Goal: Task Accomplishment & Management: Use online tool/utility

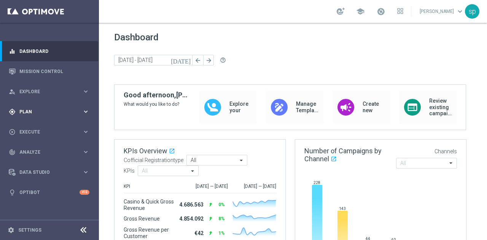
click at [29, 111] on span "Plan" at bounding box center [50, 112] width 63 height 5
click at [33, 150] on span "Templates" at bounding box center [47, 150] width 54 height 5
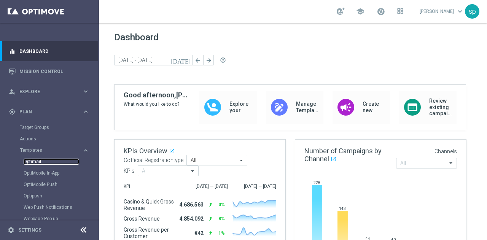
click at [35, 162] on link "Optimail" at bounding box center [52, 162] width 56 height 6
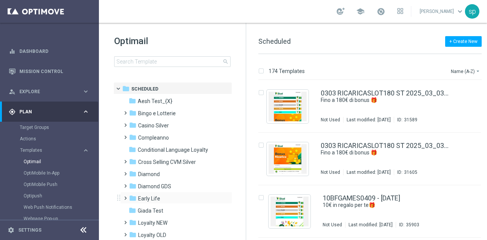
click at [126, 196] on span at bounding box center [123, 194] width 3 height 3
click at [131, 220] on span at bounding box center [131, 219] width 3 height 3
click at [135, 220] on span at bounding box center [136, 220] width 3 height 3
click at [132, 233] on span at bounding box center [131, 231] width 3 height 3
click at [247, 117] on div "174 Templates Name (A-Z) arrow_drop_down Drag here to set row groups Drag here …" at bounding box center [371, 147] width 251 height 186
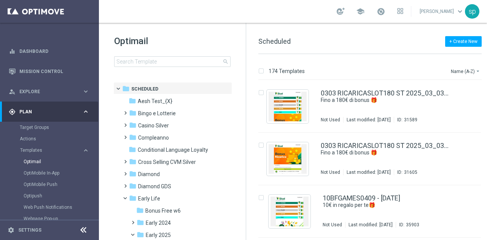
drag, startPoint x: 245, startPoint y: 123, endPoint x: 244, endPoint y: 147, distance: 23.6
click at [244, 147] on div "Optimail search folder 1 Folder folder Scheduled more_vert folder Aesh Test_{X}…" at bounding box center [172, 131] width 147 height 217
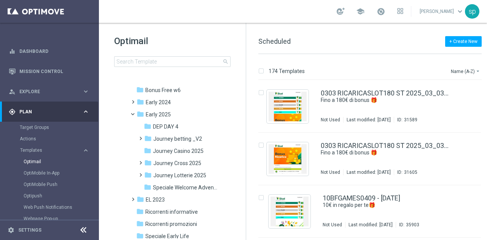
scroll to position [132, 0]
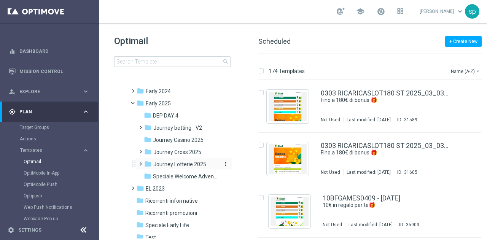
click at [183, 165] on span "Journey Lotterie 2025" at bounding box center [179, 164] width 53 height 7
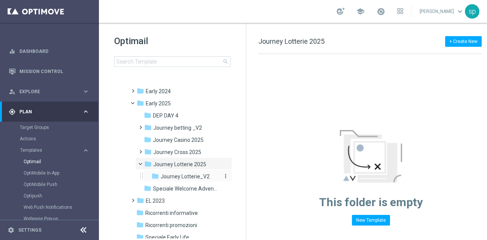
click at [180, 177] on span "Journey Lotterie_V2" at bounding box center [185, 176] width 49 height 7
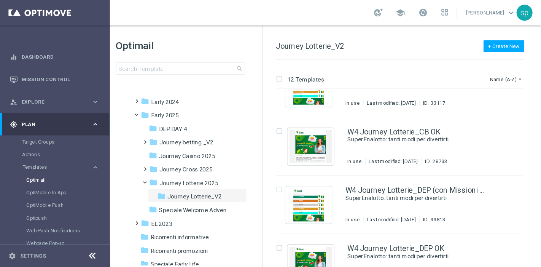
scroll to position [190, 0]
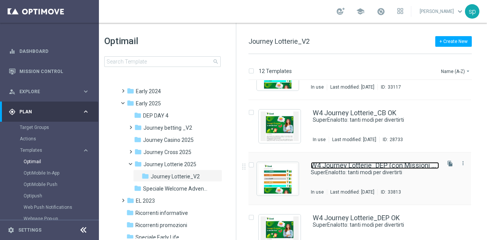
click at [388, 166] on link "W4 Journey Lotterie_DEP (con Missioni We Sisal)" at bounding box center [375, 165] width 128 height 7
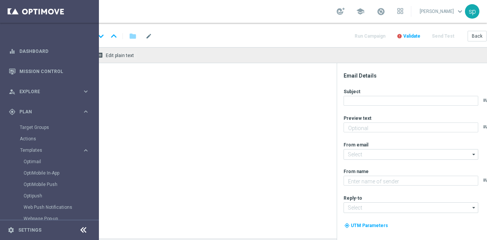
type textarea "Fino a 3.000 Sisal point"
type input "[EMAIL_ADDRESS][DOMAIN_NAME]"
type textarea "Sisal"
type input "[EMAIL_ADDRESS][DOMAIN_NAME]"
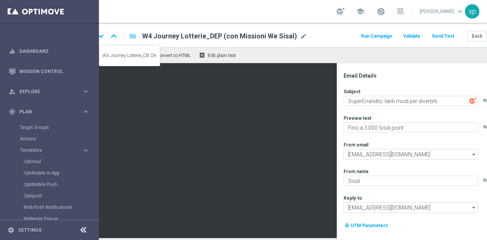
click at [115, 35] on icon "keyboard_arrow_up" at bounding box center [113, 35] width 11 height 11
type textarea "Fino a 10€ di bonus"
